Goal: Check status: Check status

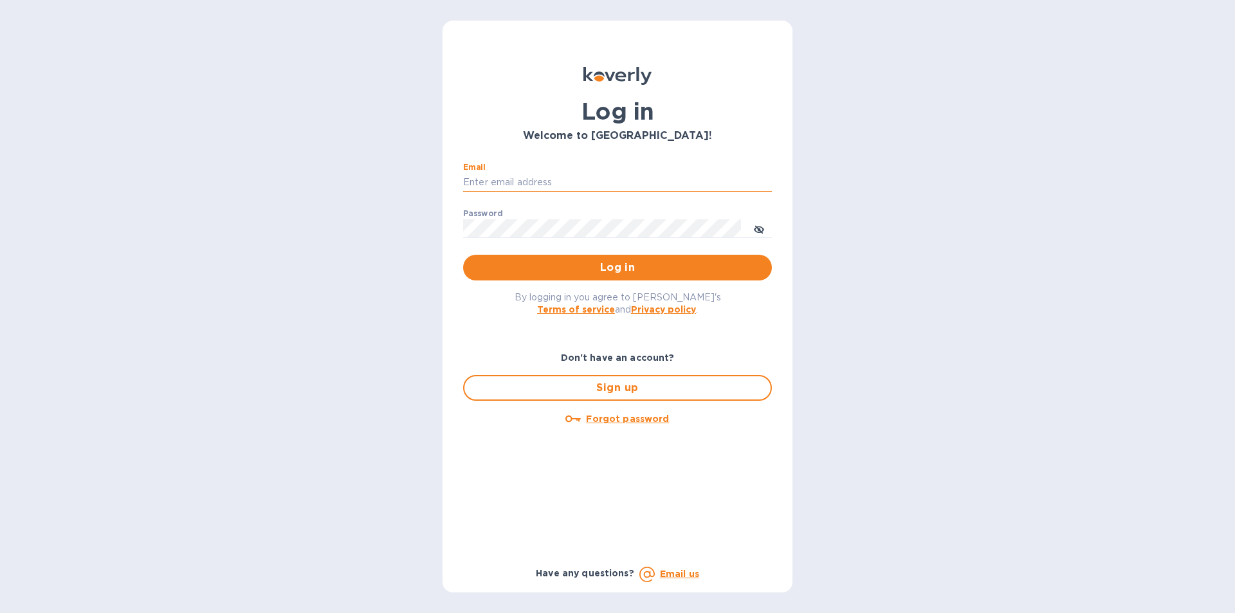
click at [499, 178] on input "Email" at bounding box center [617, 182] width 309 height 19
type input "marinas@vianderfoods.com"
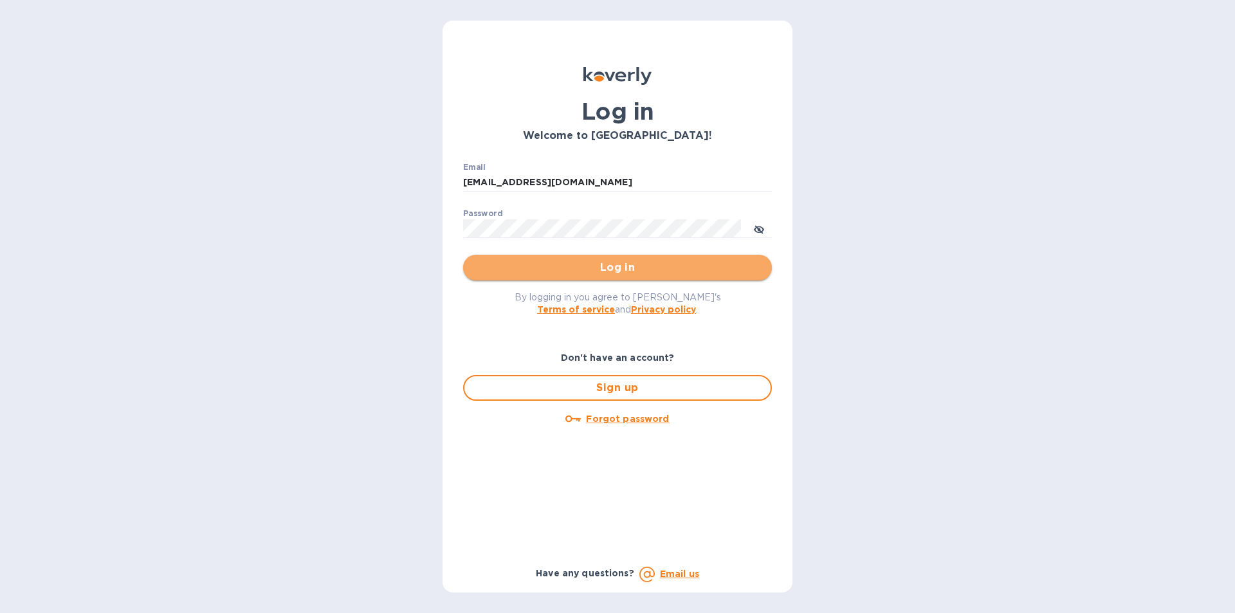
click at [497, 267] on span "Log in" at bounding box center [617, 267] width 288 height 15
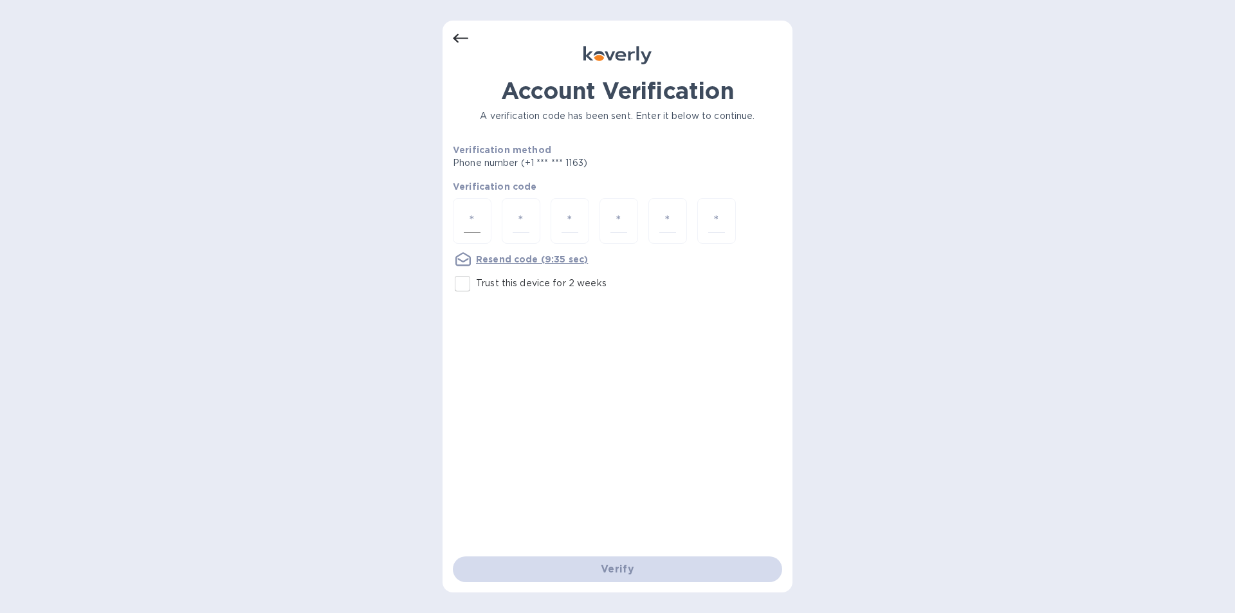
click at [472, 216] on input "number" at bounding box center [472, 221] width 17 height 24
type input "5"
type input "9"
type input "3"
type input "1"
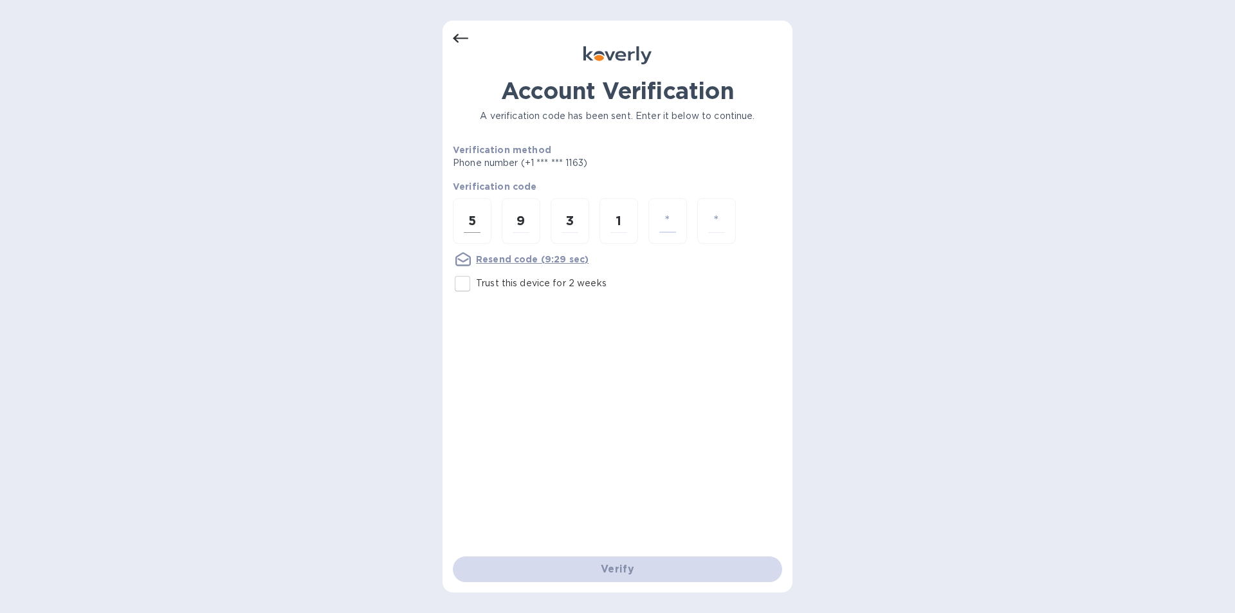
type input "9"
type input "4"
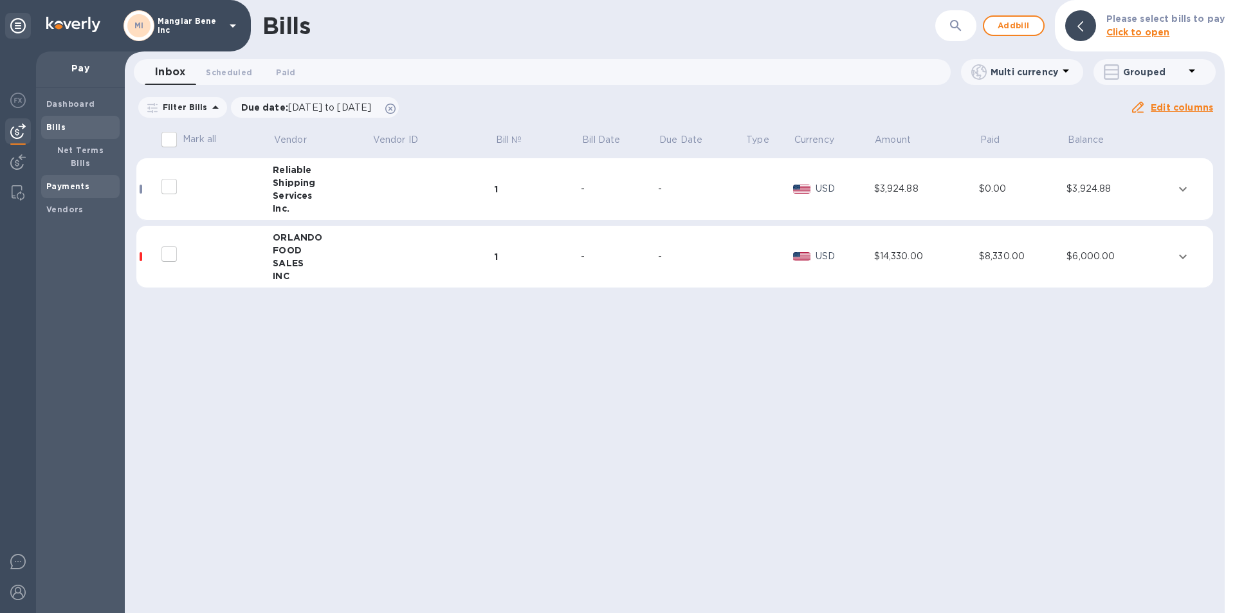
click at [65, 181] on b "Payments" at bounding box center [67, 186] width 43 height 10
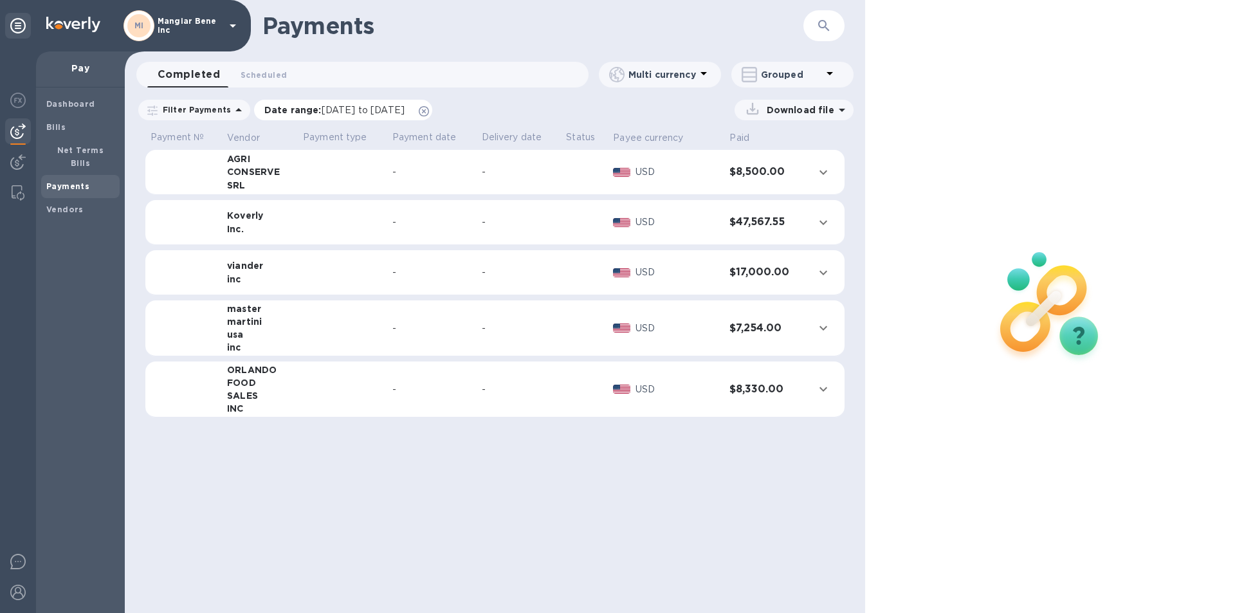
click at [341, 106] on span "[DATE] to [DATE]" at bounding box center [363, 110] width 83 height 10
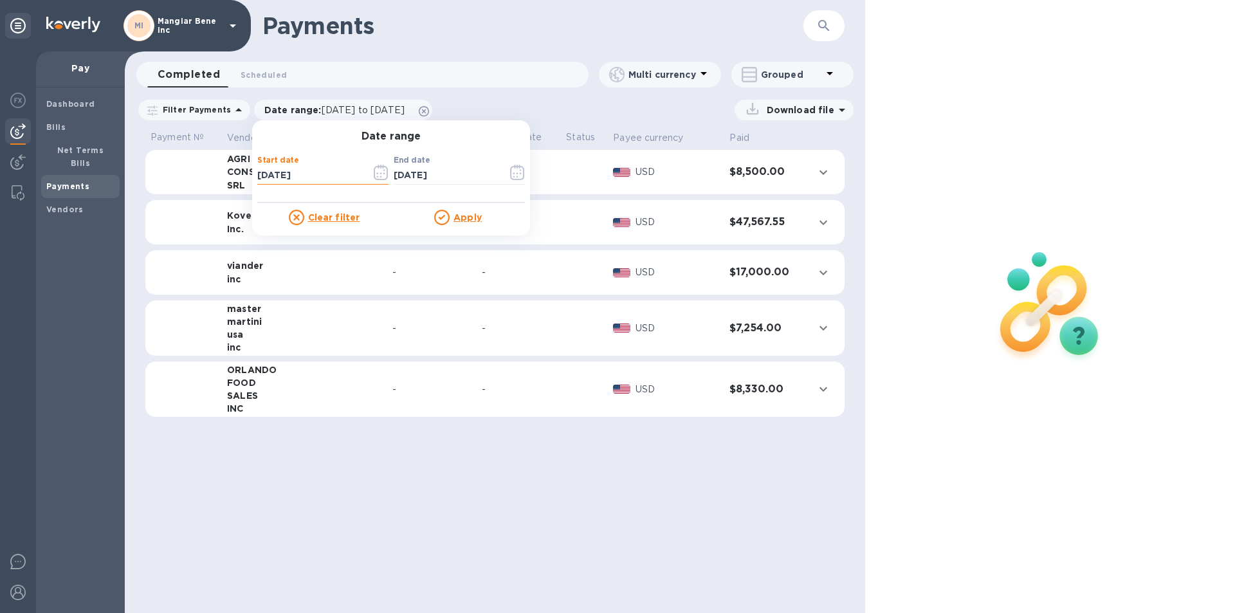
click at [298, 174] on input "[DATE]" at bounding box center [309, 175] width 104 height 19
click at [257, 174] on input "[DATE]" at bounding box center [309, 175] width 104 height 19
type input "[DATE]"
click at [462, 215] on u "Apply" at bounding box center [468, 217] width 28 height 10
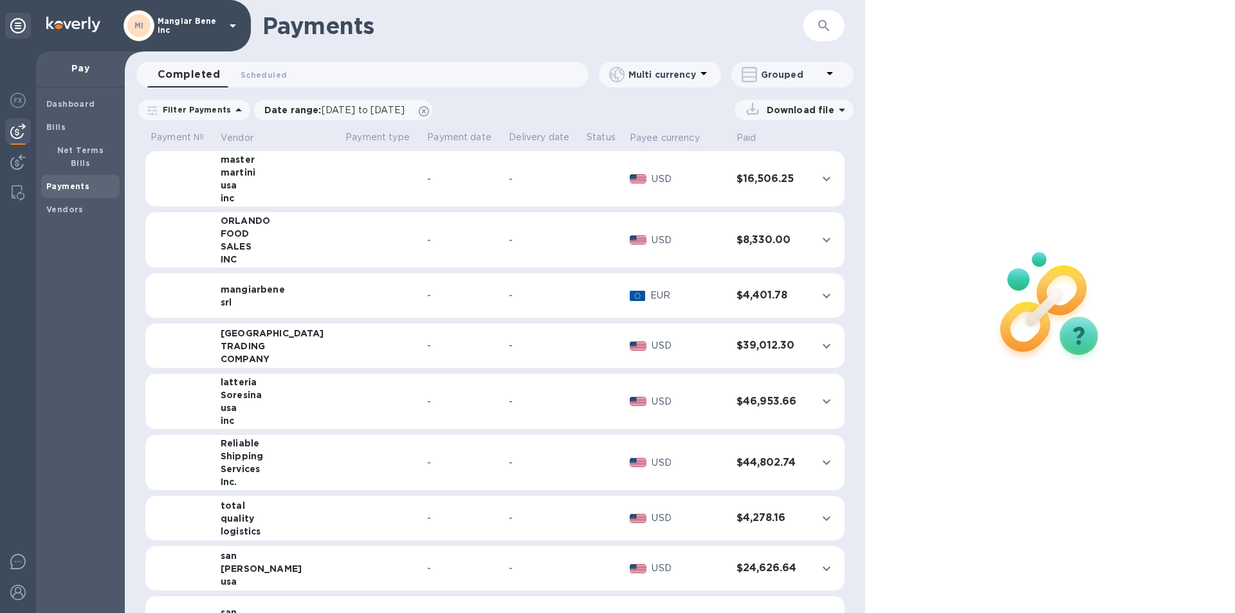
scroll to position [193, 0]
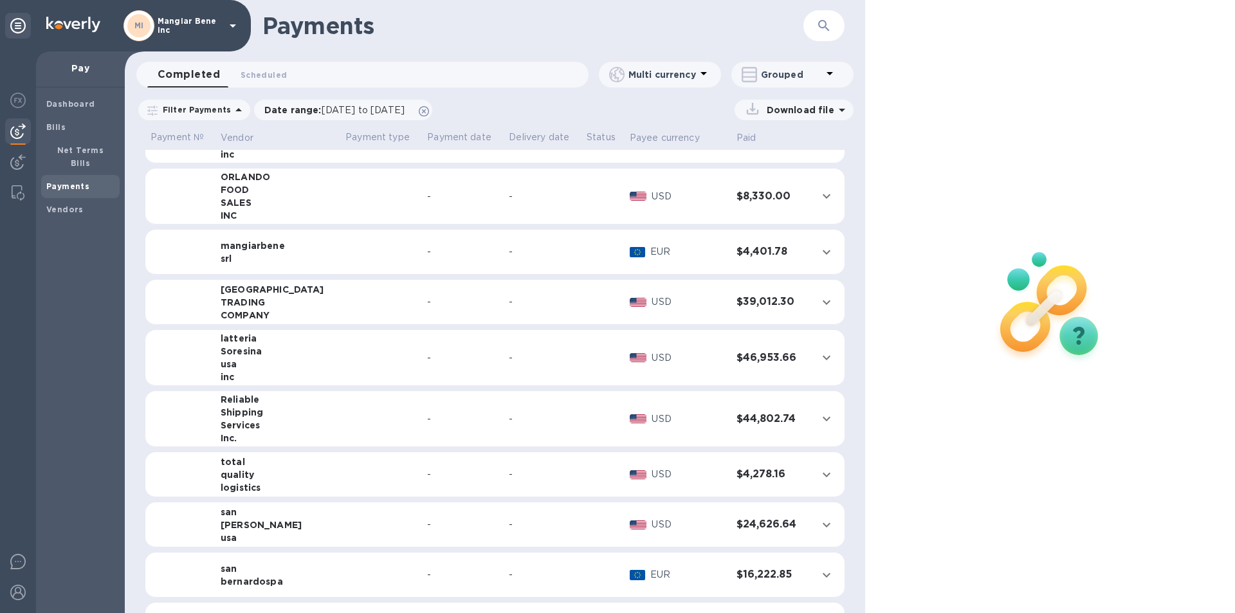
click at [830, 72] on icon at bounding box center [830, 73] width 6 height 3
click at [826, 73] on div at bounding box center [617, 306] width 1235 height 613
click at [802, 109] on p "Download file" at bounding box center [798, 110] width 73 height 13
click at [715, 104] on div "Download file" at bounding box center [646, 110] width 414 height 21
click at [231, 108] on icon at bounding box center [238, 109] width 15 height 15
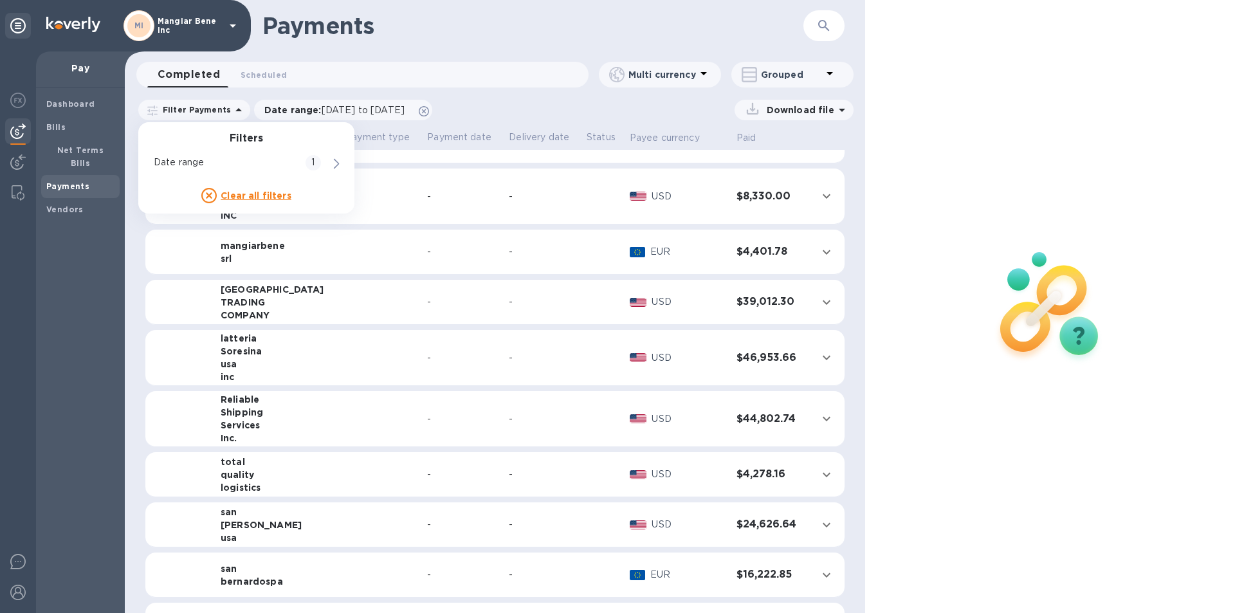
click at [532, 115] on div "Download file" at bounding box center [646, 110] width 414 height 21
click at [819, 303] on icon "expand row" at bounding box center [826, 302] width 15 height 15
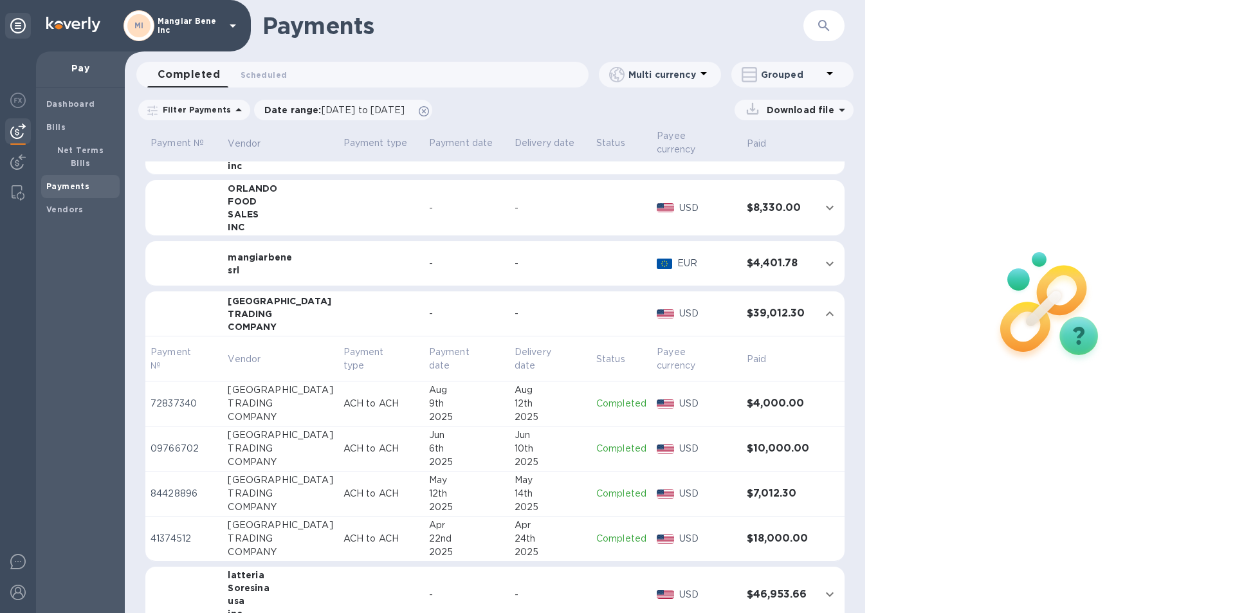
click at [830, 72] on icon at bounding box center [830, 73] width 6 height 3
click at [785, 113] on li "Separate all payments" at bounding box center [801, 107] width 140 height 41
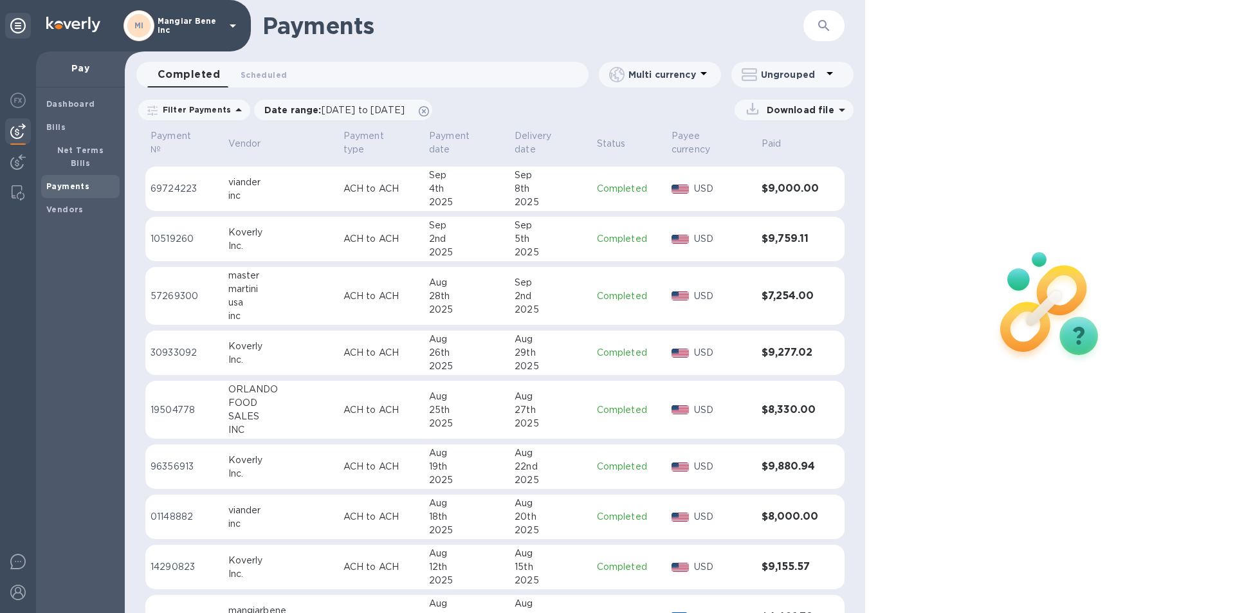
scroll to position [0, 0]
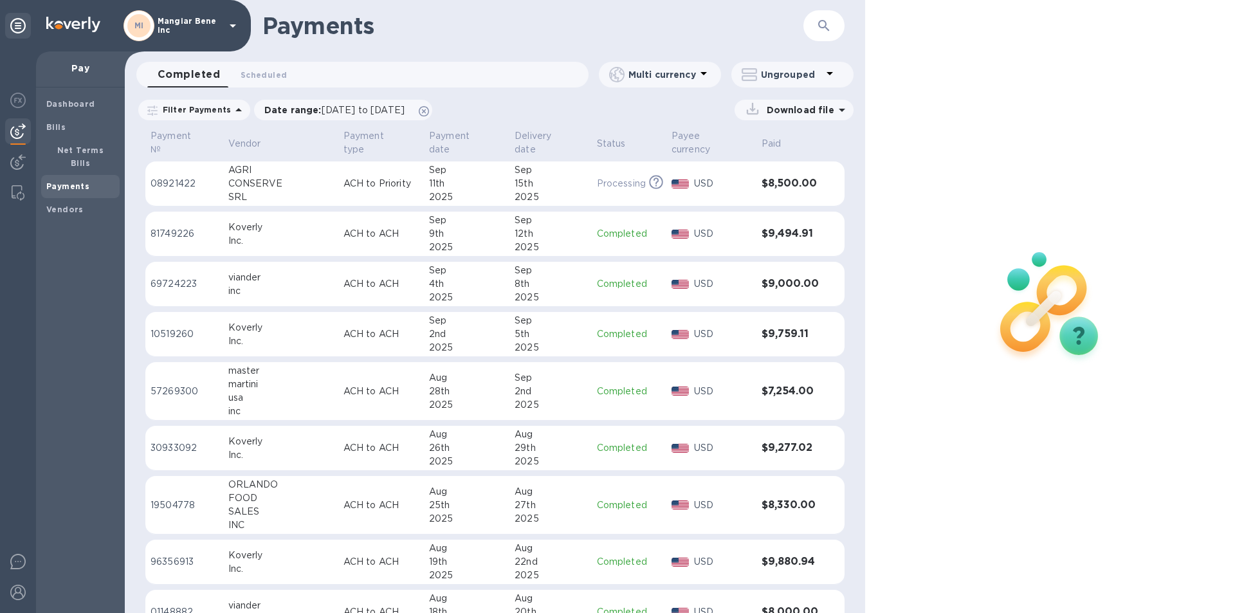
click at [830, 72] on icon at bounding box center [830, 73] width 6 height 3
click at [778, 111] on li "Group payments by vendors" at bounding box center [814, 107] width 167 height 41
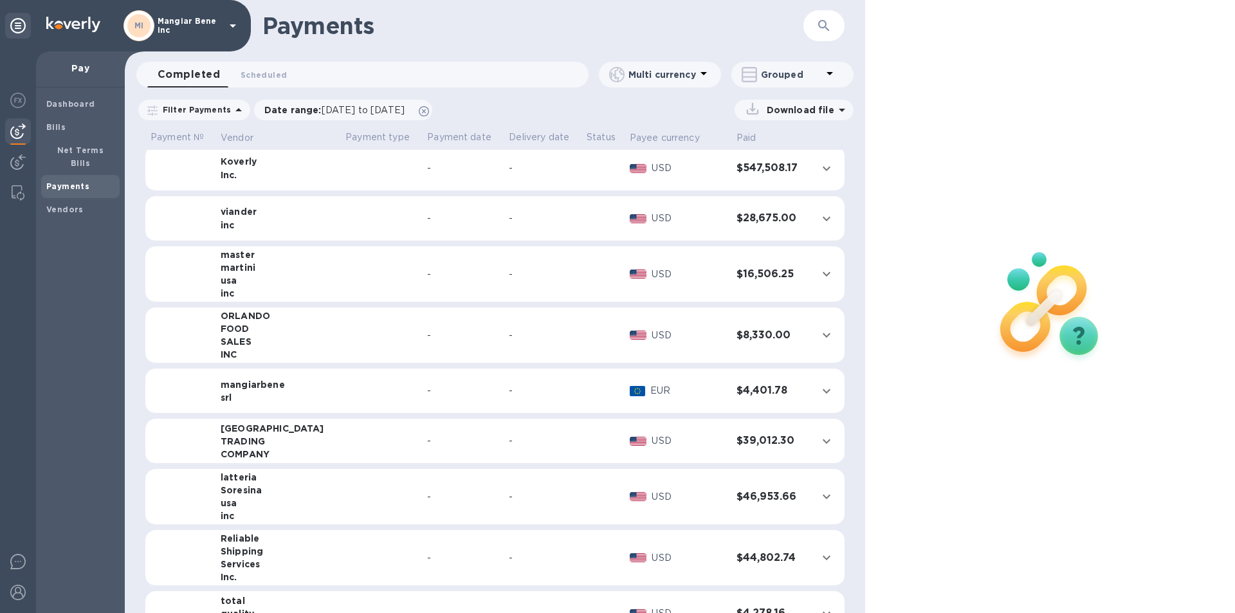
scroll to position [129, 0]
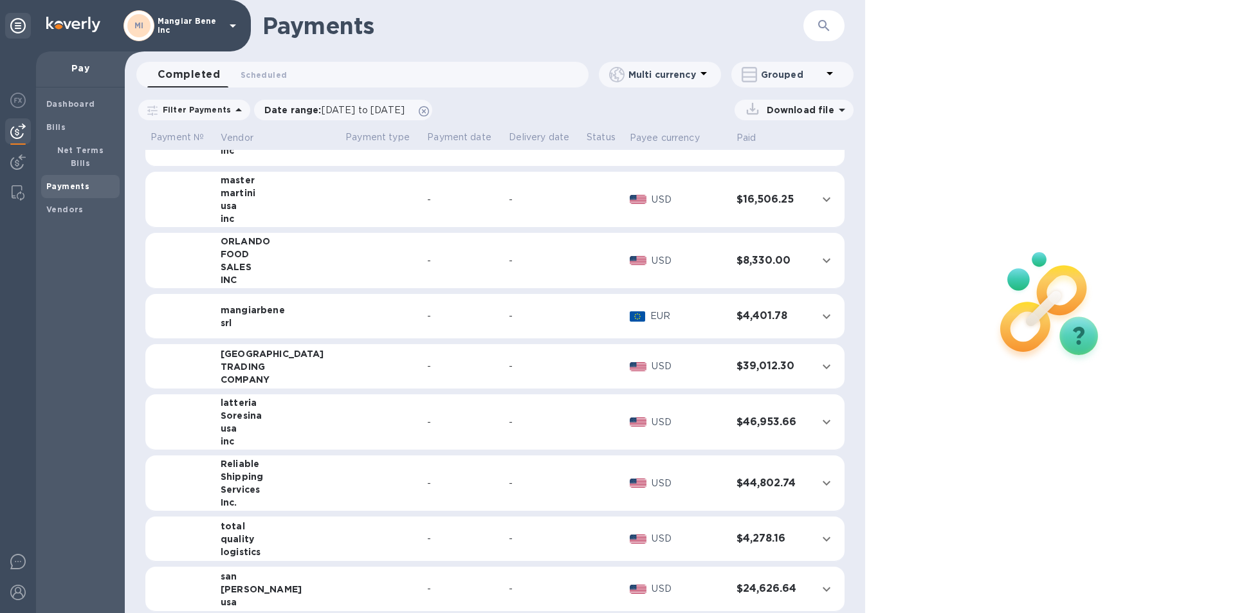
click at [743, 366] on h3 "$39,012.30" at bounding box center [772, 366] width 70 height 12
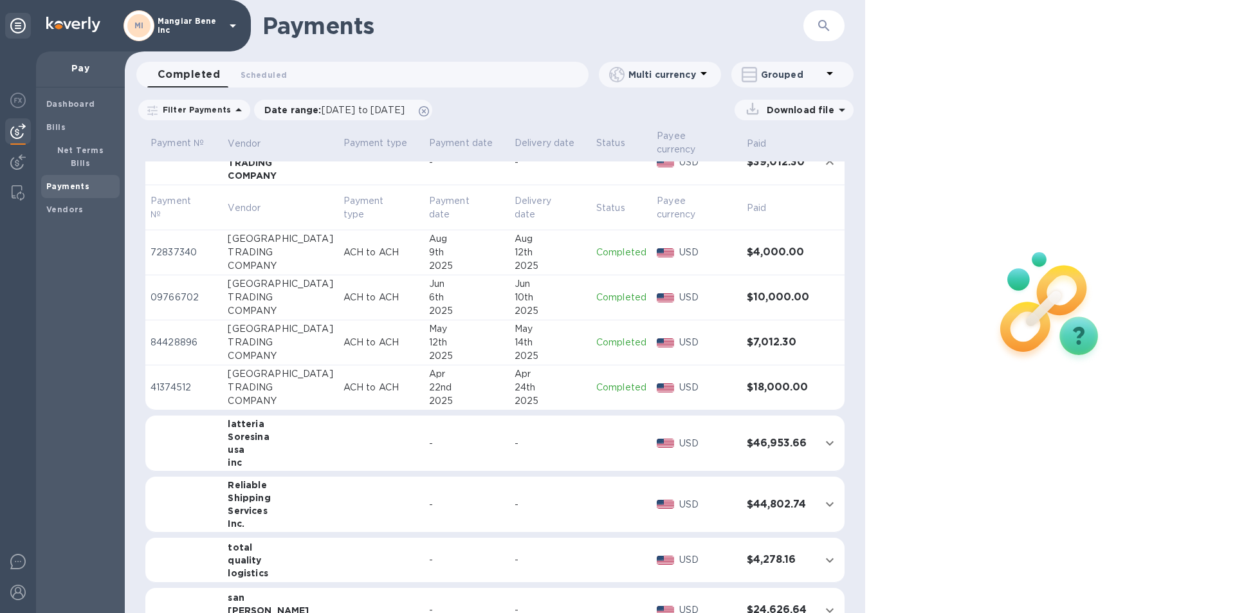
scroll to position [322, 0]
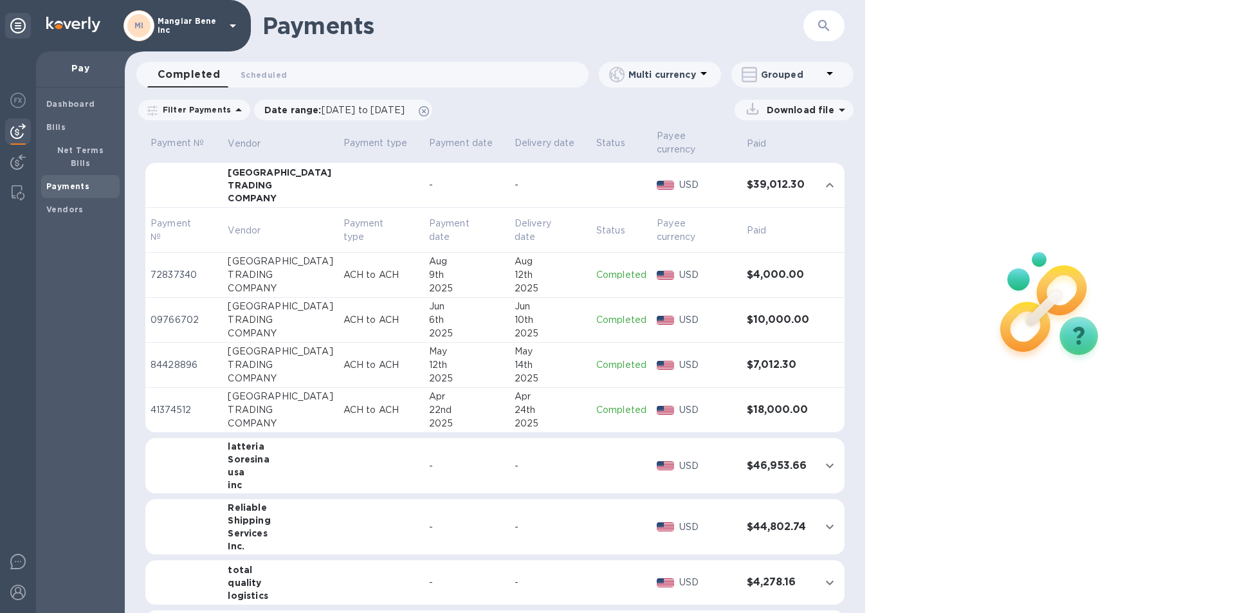
click at [841, 107] on icon at bounding box center [841, 109] width 15 height 15
click at [759, 196] on p "Payments summary" at bounding box center [784, 196] width 113 height 13
click at [913, 149] on div at bounding box center [1050, 306] width 370 height 613
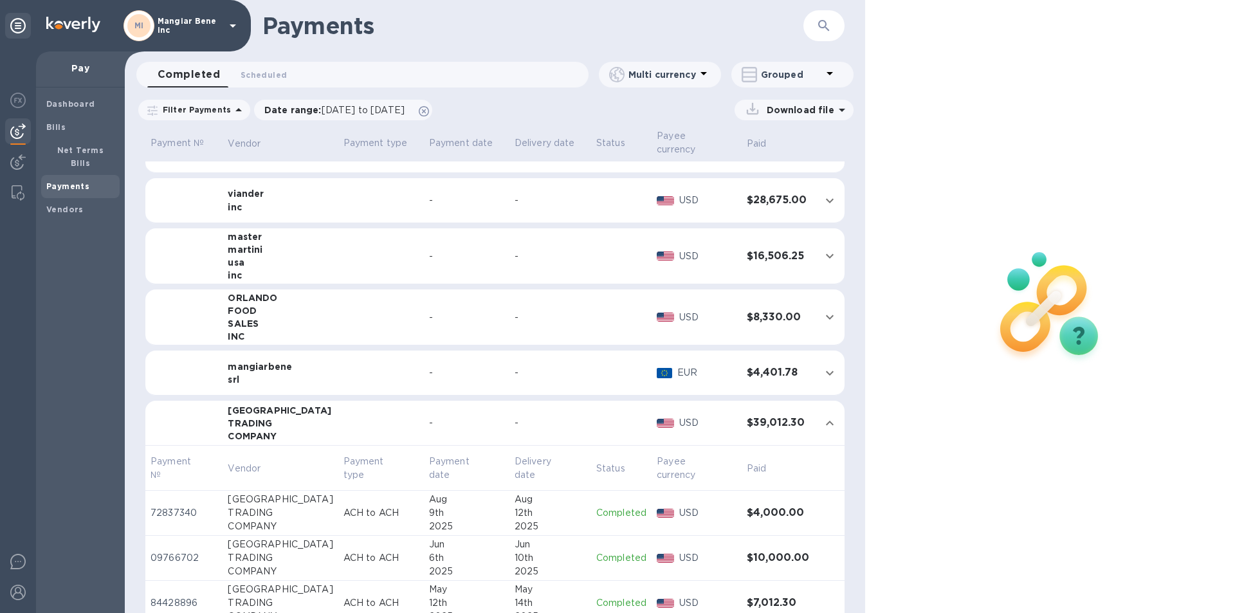
scroll to position [0, 0]
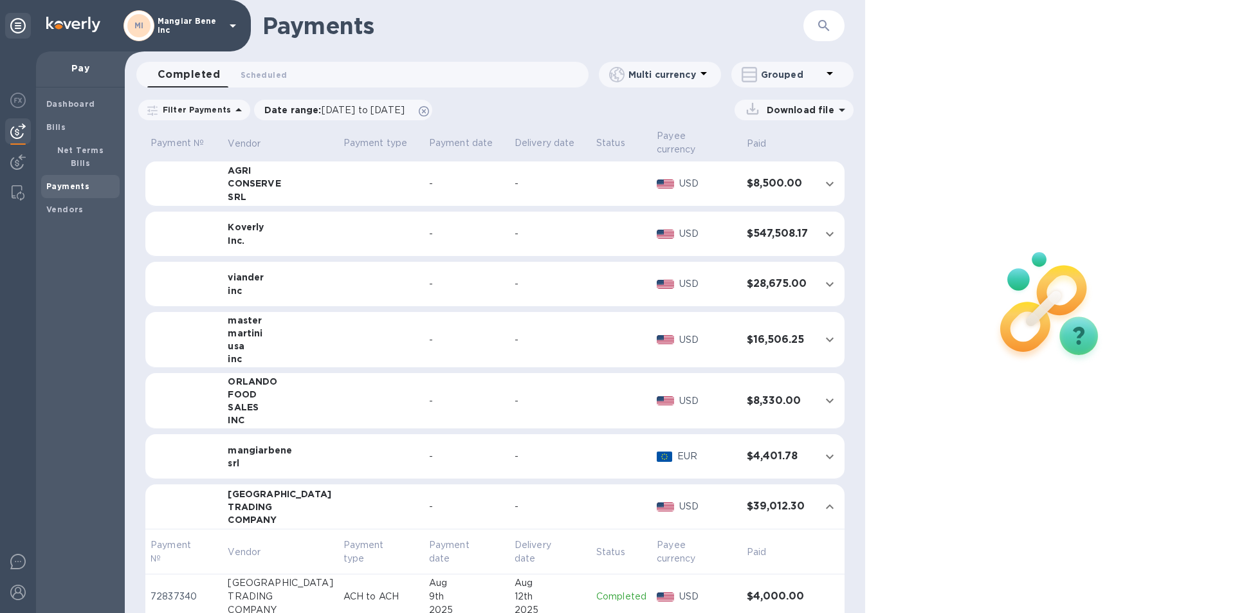
click at [230, 23] on icon at bounding box center [232, 25] width 15 height 15
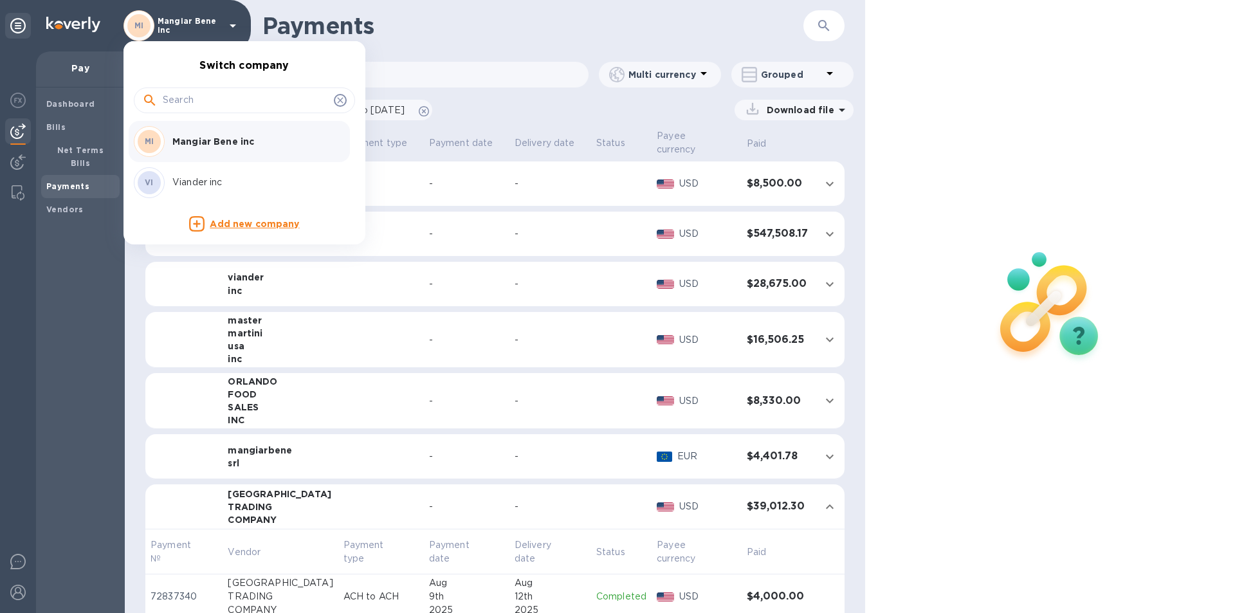
click at [194, 179] on p "Viander inc" at bounding box center [253, 183] width 162 height 14
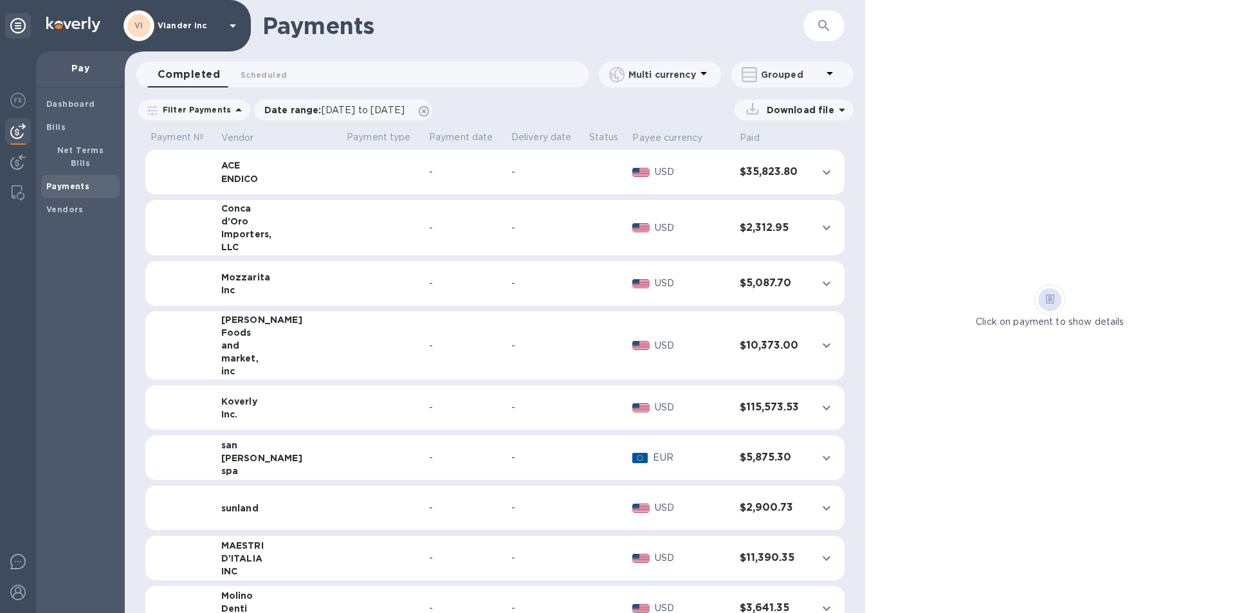
click at [823, 346] on icon "expand row" at bounding box center [827, 346] width 8 height 5
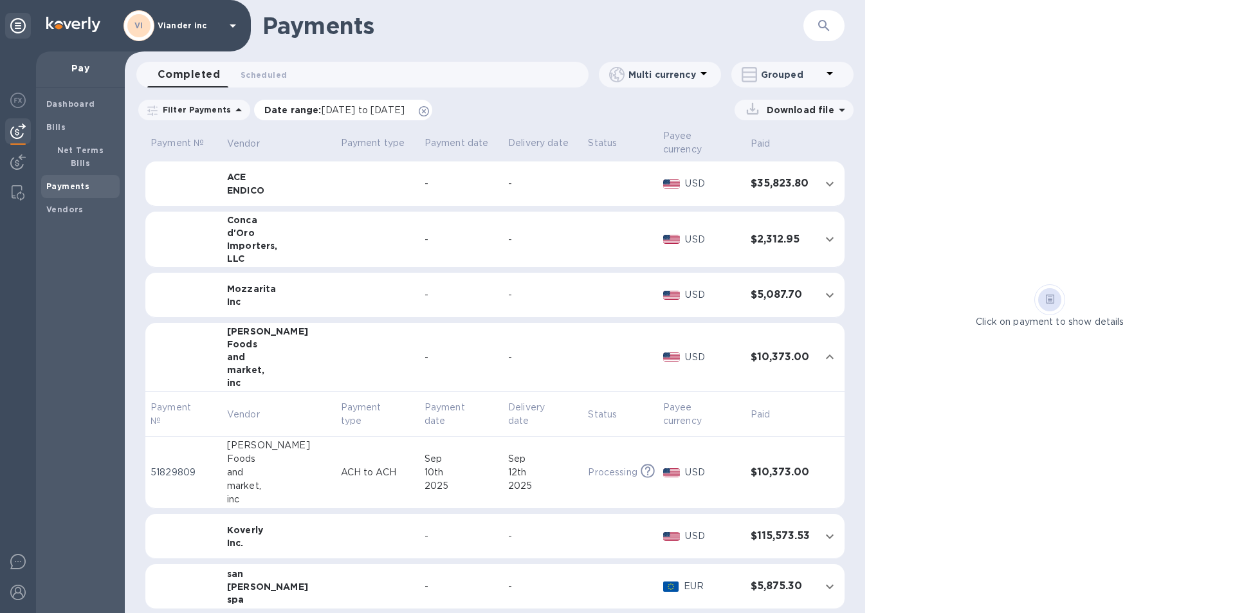
click at [338, 106] on span "[DATE] to [DATE]" at bounding box center [363, 110] width 83 height 10
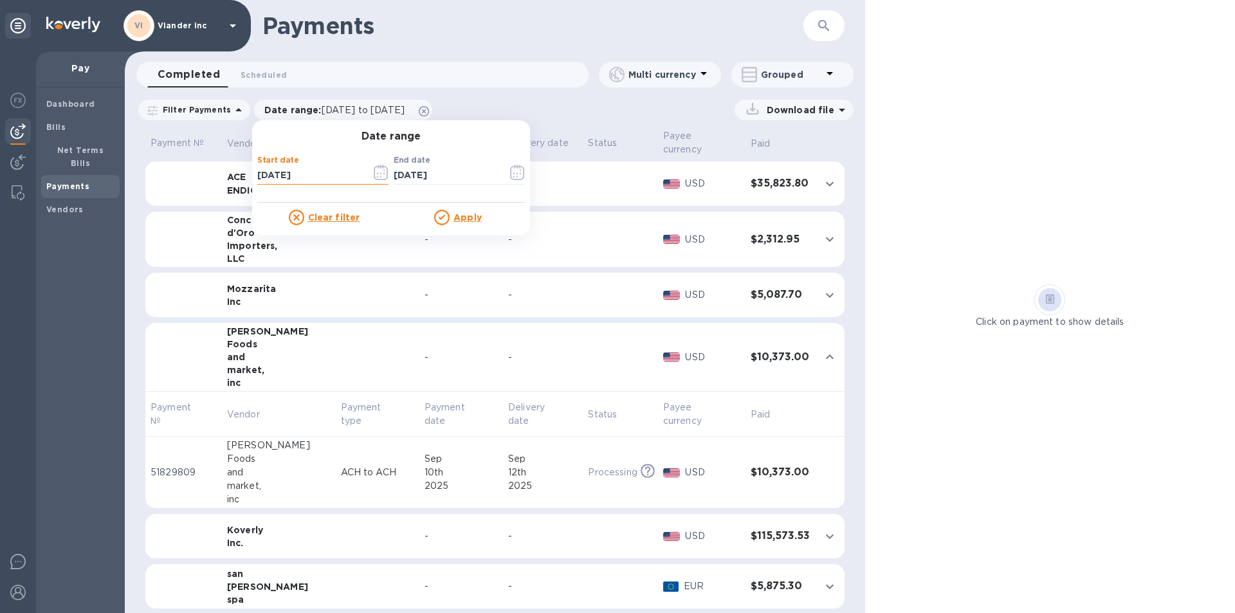
click at [300, 175] on input "[DATE]" at bounding box center [309, 175] width 104 height 19
click at [261, 178] on input "[DATE]" at bounding box center [309, 175] width 104 height 19
type input "[DATE]"
click at [467, 217] on u "Apply" at bounding box center [468, 217] width 28 height 10
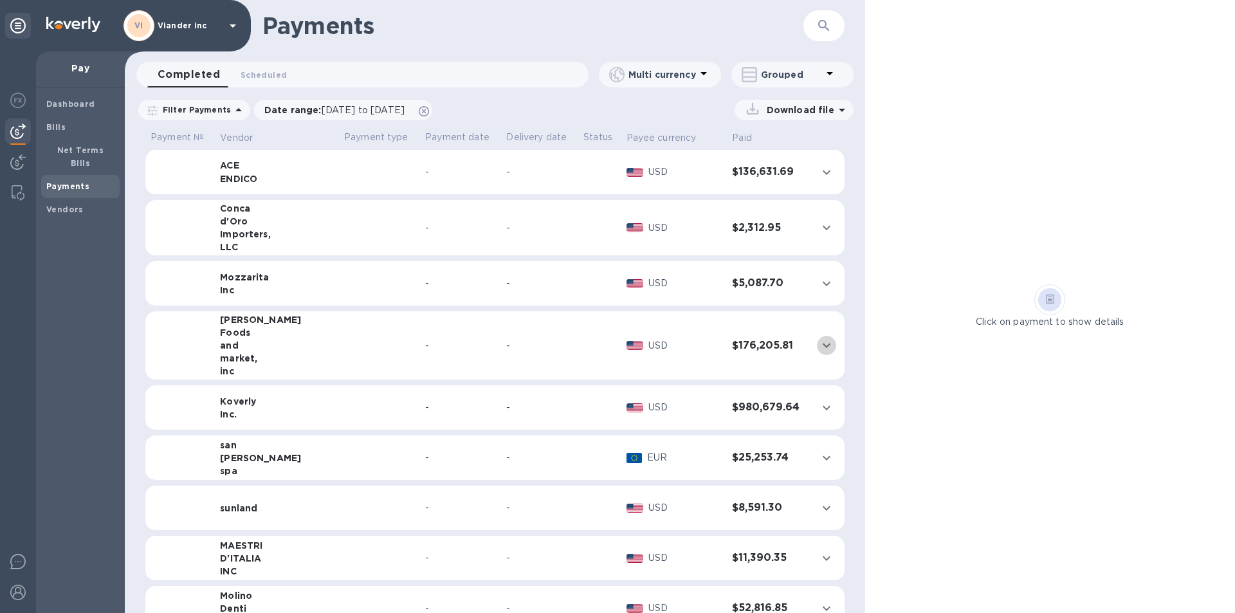
click at [819, 344] on icon "expand row" at bounding box center [826, 345] width 15 height 15
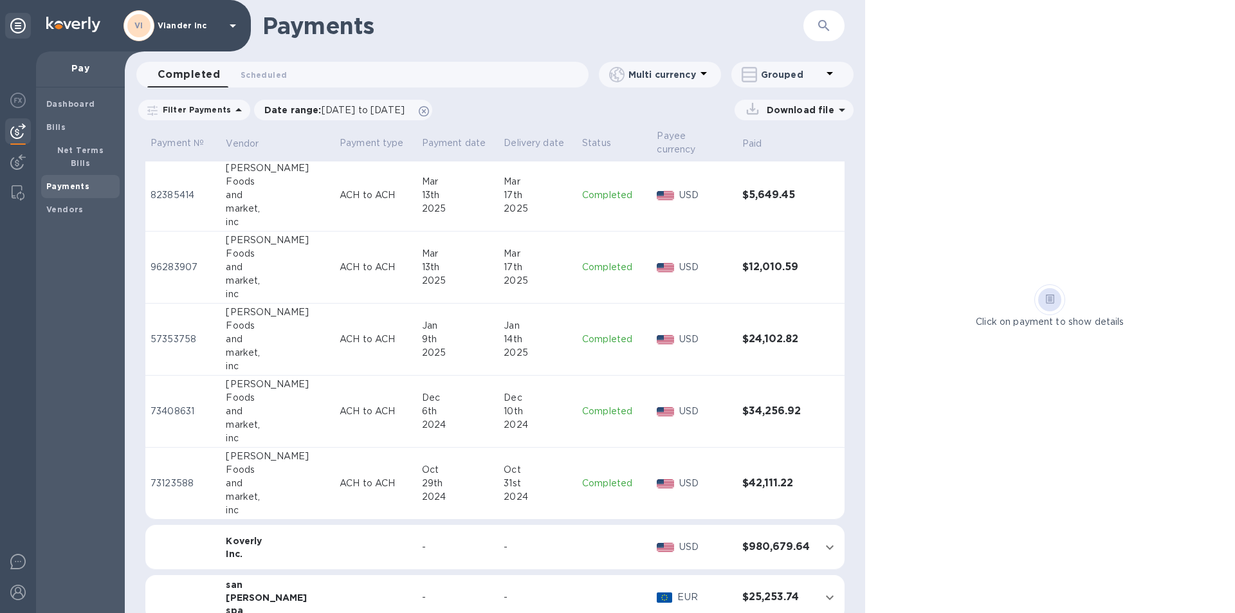
scroll to position [708, 0]
click at [598, 341] on p "Completed" at bounding box center [614, 342] width 64 height 14
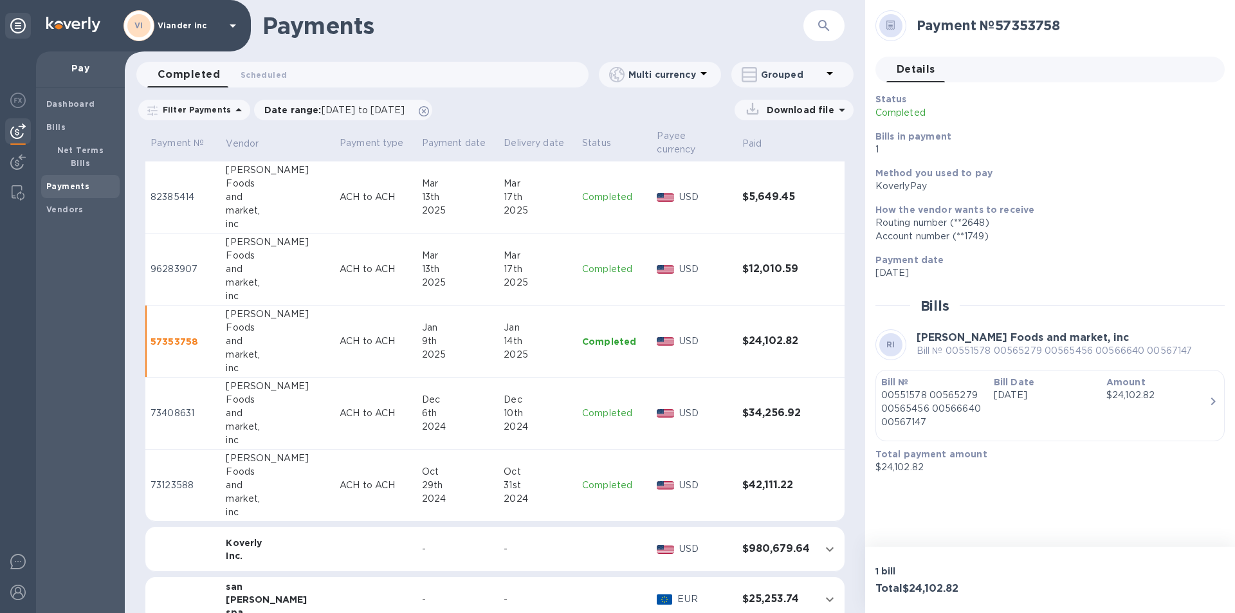
click at [912, 73] on span "Details 0" at bounding box center [916, 69] width 39 height 18
click at [594, 268] on p "Completed" at bounding box center [614, 269] width 64 height 14
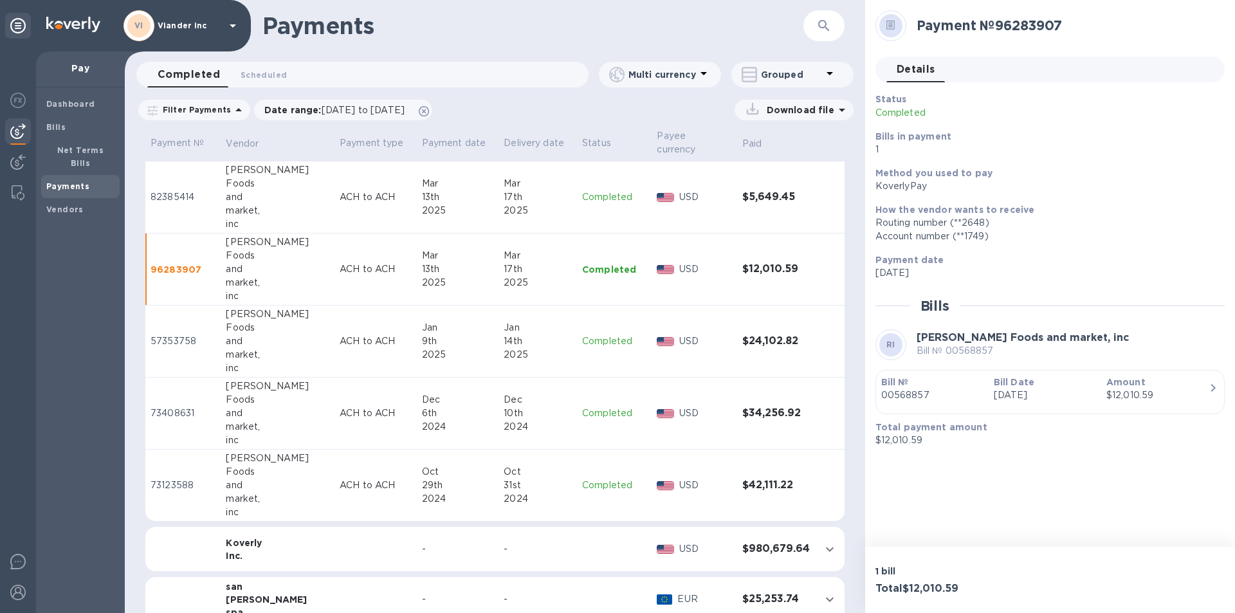
click at [597, 197] on p "Completed" at bounding box center [614, 197] width 64 height 14
